Goal: Information Seeking & Learning: Learn about a topic

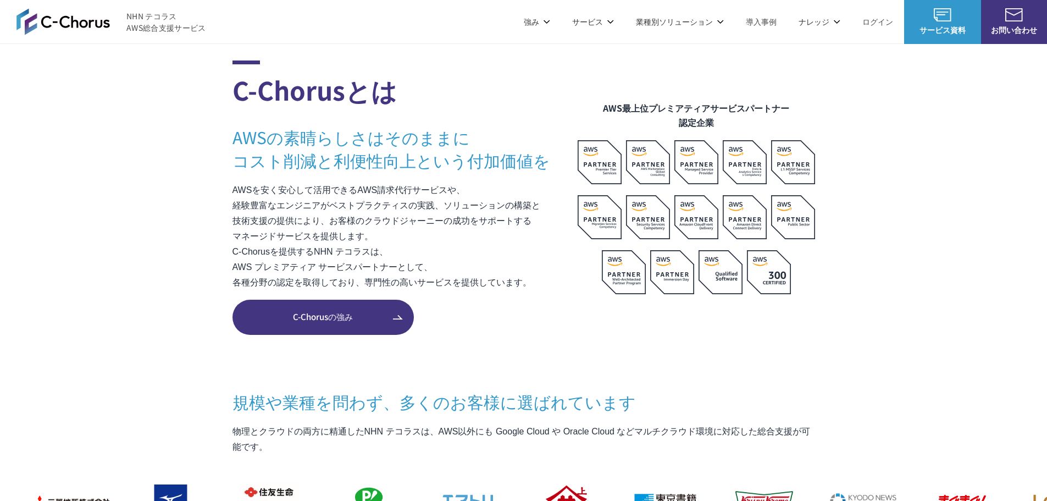
scroll to position [714, 0]
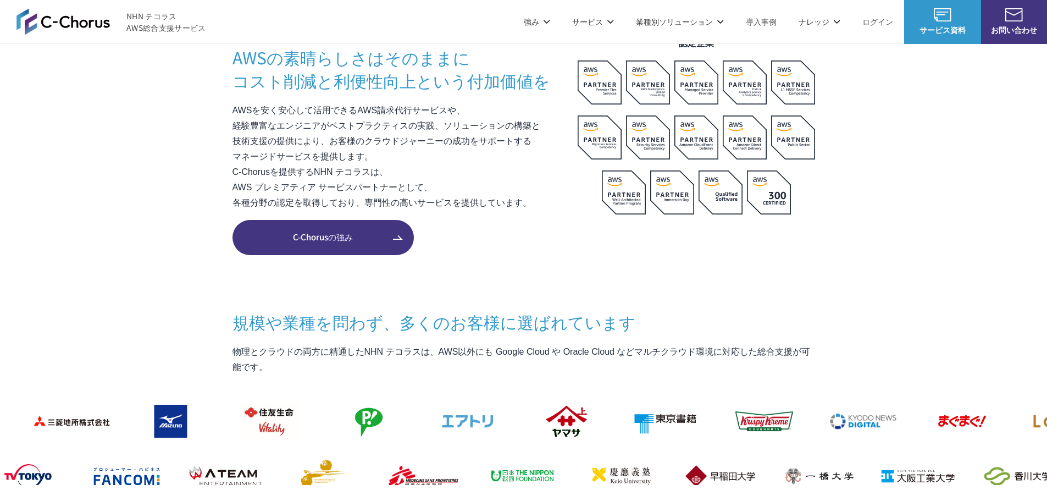
click at [420, 92] on link "マネージドサービス" at bounding box center [413, 93] width 69 height 11
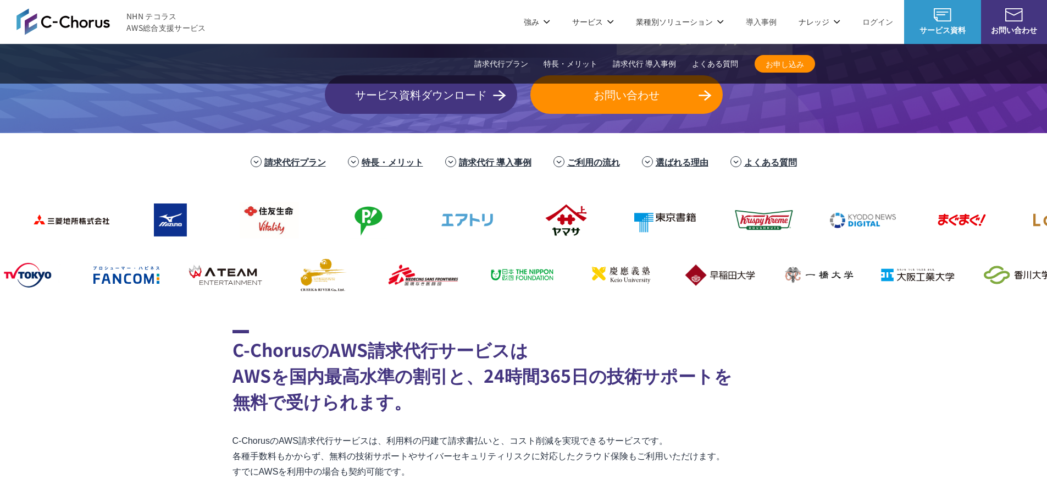
scroll to position [110, 0]
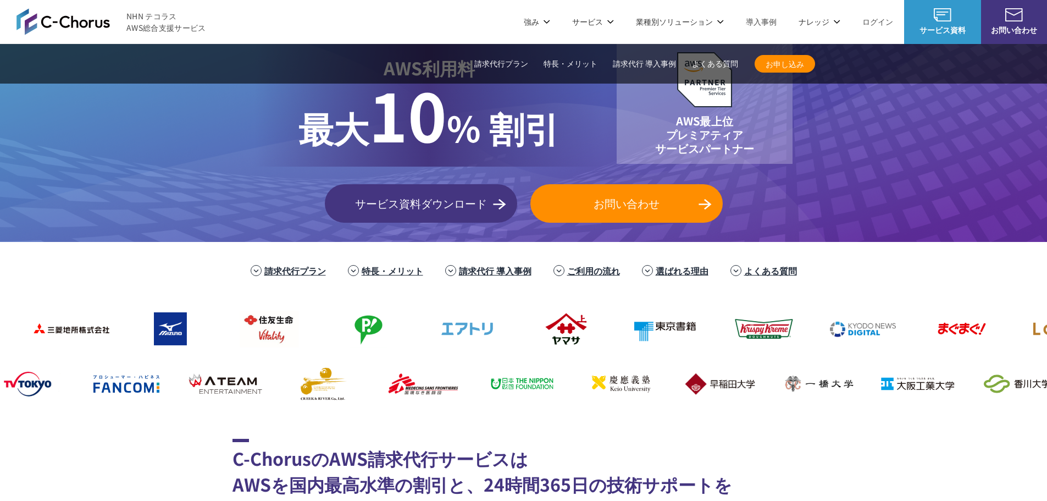
click at [58, 21] on img at bounding box center [62, 21] width 93 height 26
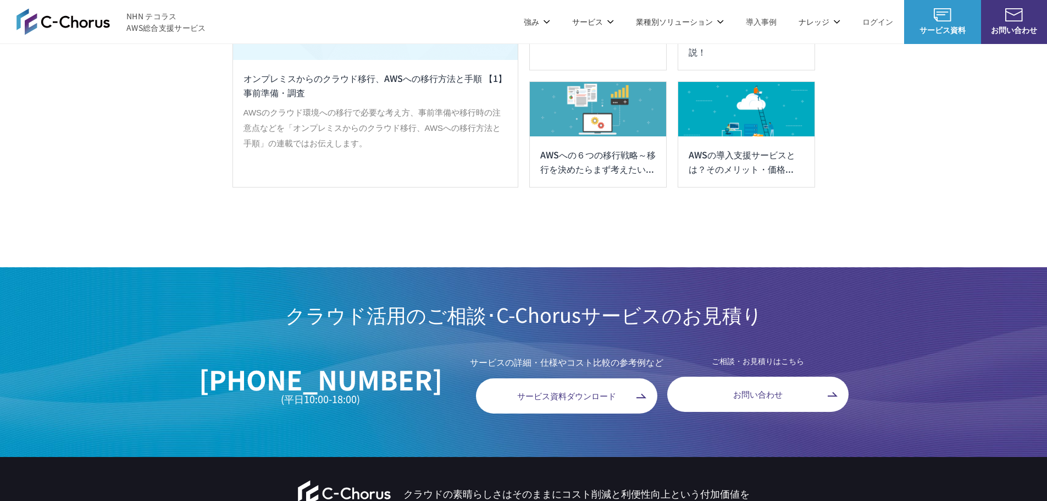
scroll to position [6019, 0]
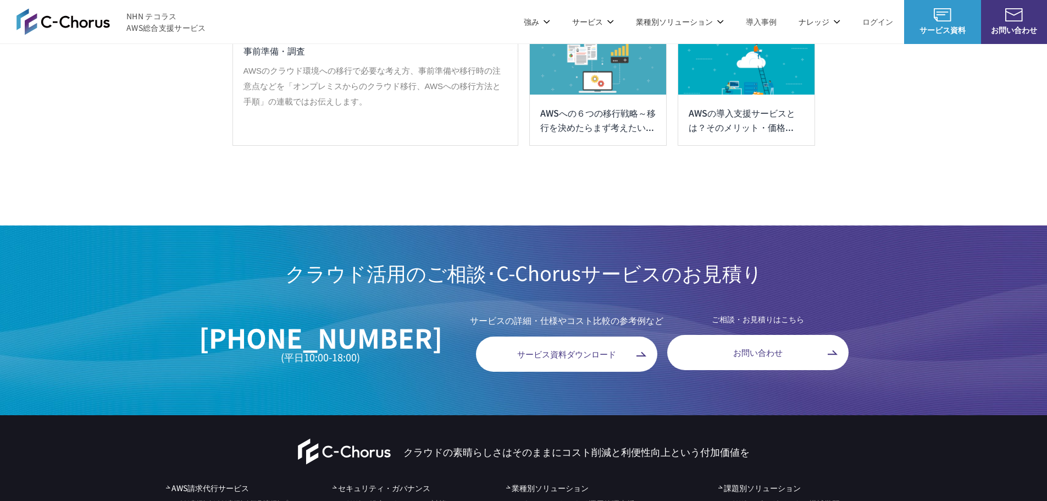
click at [420, 95] on link "マネージドサービス" at bounding box center [413, 93] width 69 height 11
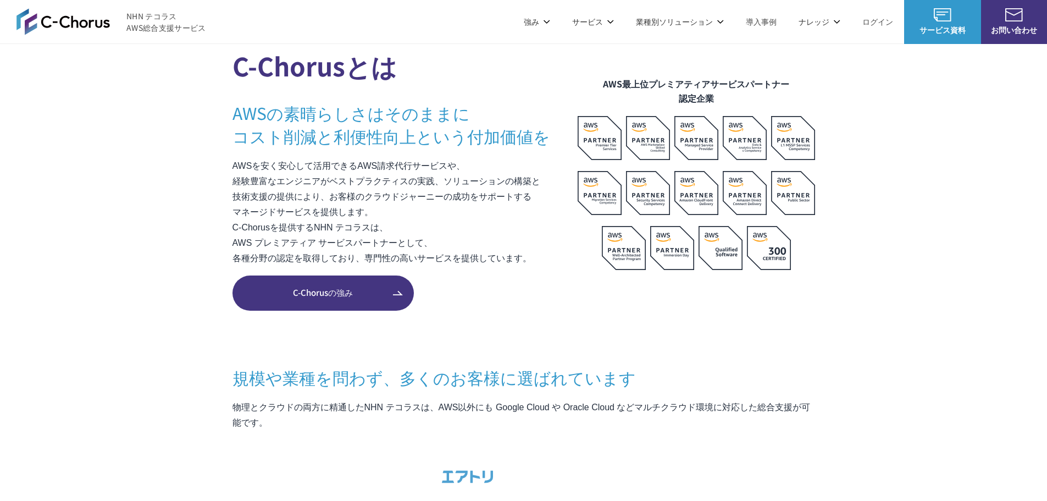
scroll to position [659, 0]
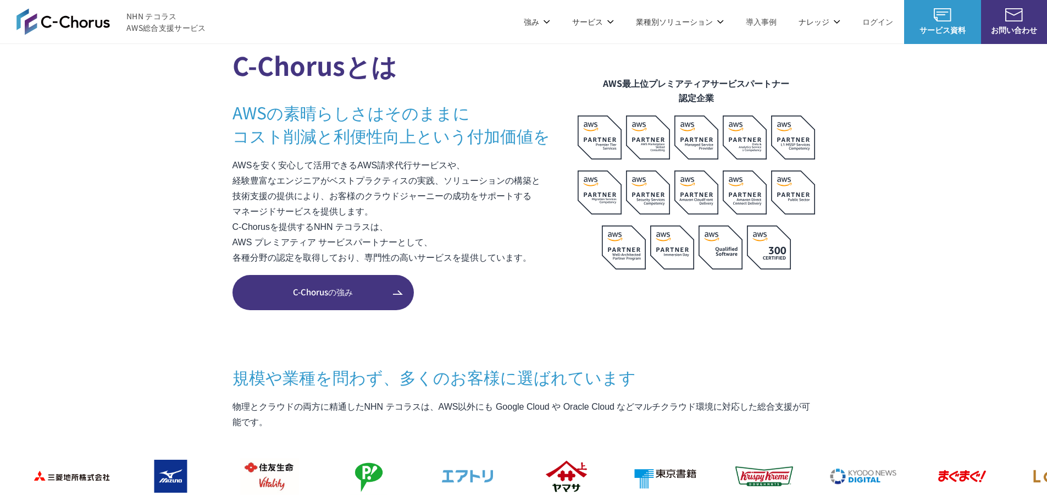
click at [651, 147] on img at bounding box center [648, 137] width 44 height 44
click at [176, 137] on section "C-Chorusとは AWSの素晴らしさはそのままに コスト削減と利便性向上という付加価値を AWSを安く安心して活用できるAWS請求代行サービスや、 経験豊…" at bounding box center [523, 435] width 1047 height 799
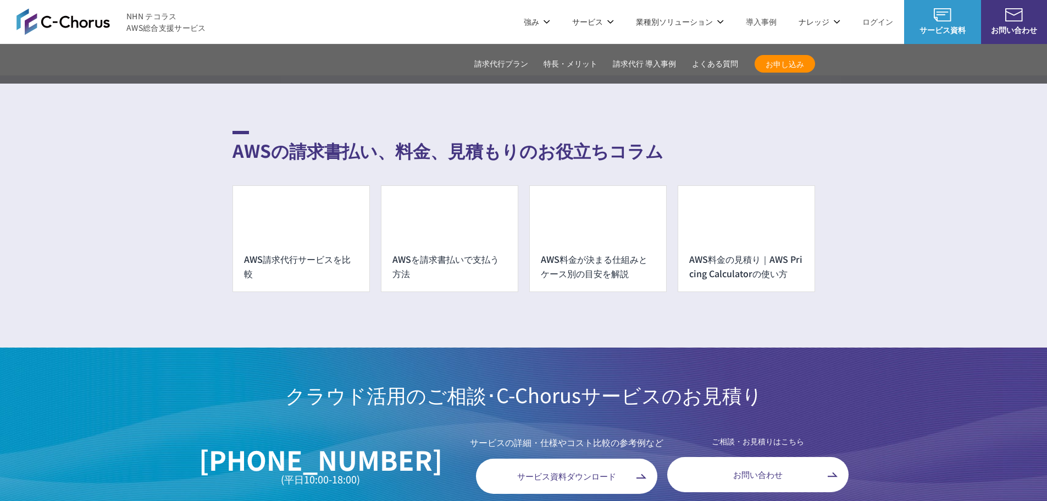
scroll to position [7599, 0]
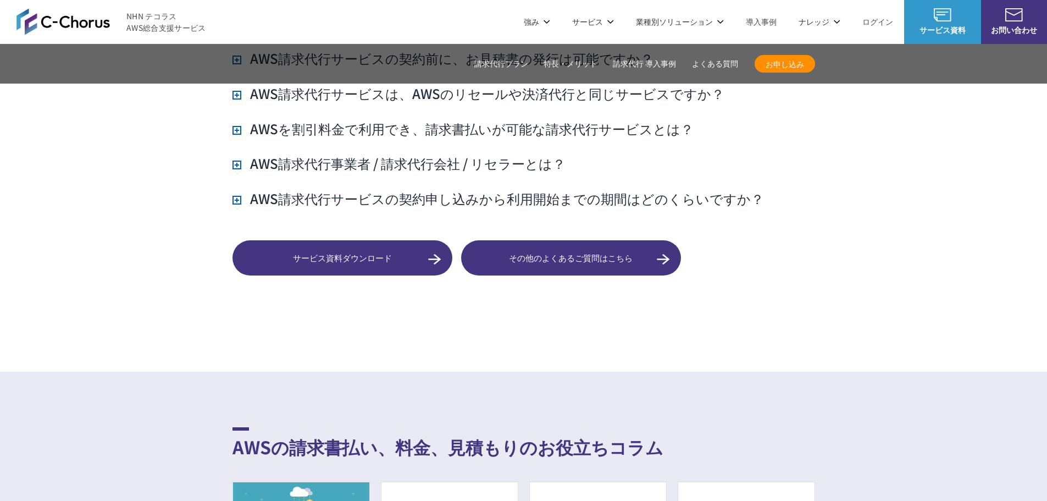
click at [392, 85] on div "Amazon Web Service（AWS） AWS請求代行サービス 8%割引 / 10%割引 / 個別割引プラン 統合管理プラン 定額チケットプラン AW…" at bounding box center [431, 209] width 421 height 298
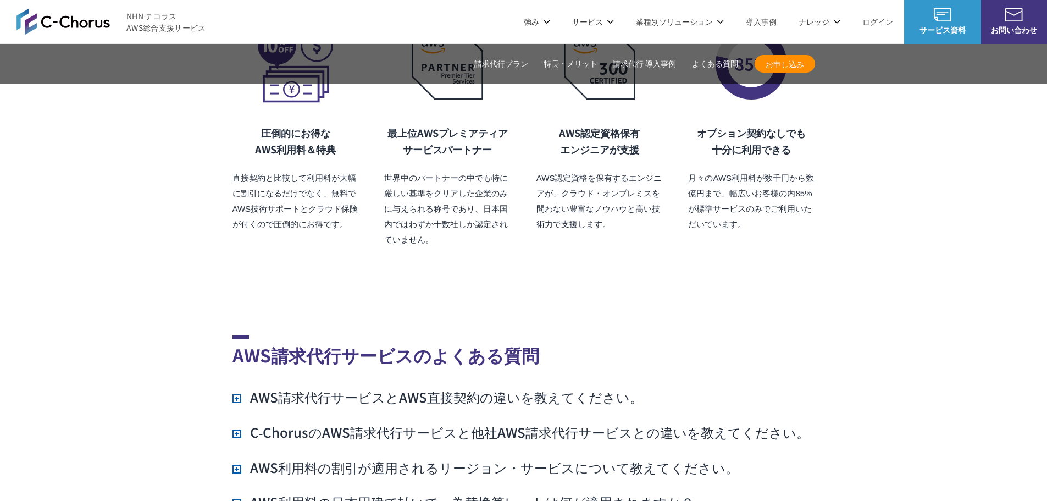
click at [402, 92] on link "マネージドサービス" at bounding box center [413, 93] width 69 height 11
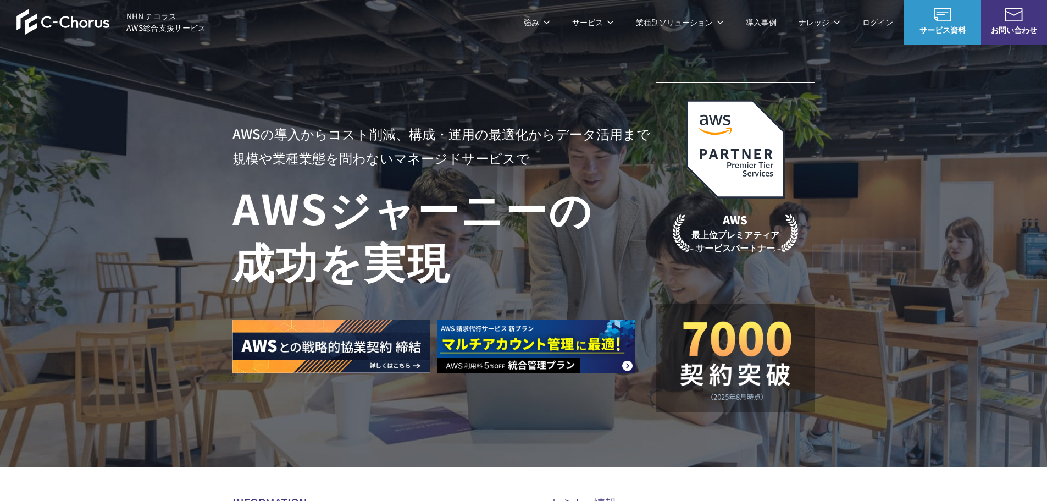
click at [709, 97] on link "Google Cloud 請求代行サービス" at bounding box center [735, 93] width 112 height 11
